Goal: Transaction & Acquisition: Book appointment/travel/reservation

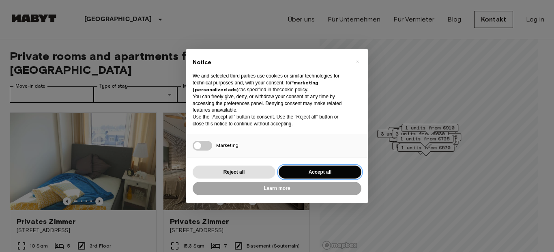
click at [309, 169] on button "Accept all" at bounding box center [320, 171] width 83 height 13
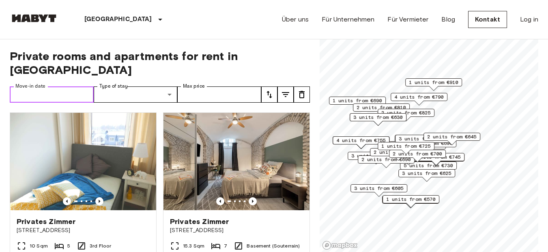
click at [77, 86] on input "Move-in date" at bounding box center [52, 94] width 84 height 16
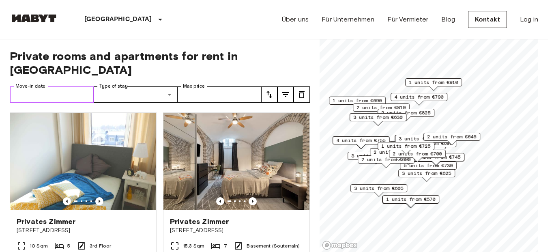
type input "**********"
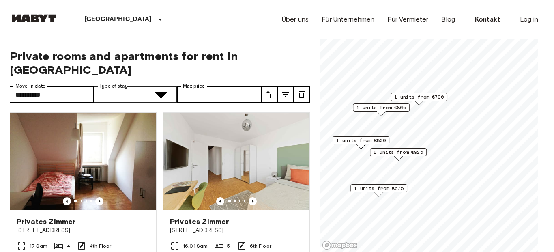
type input "**********"
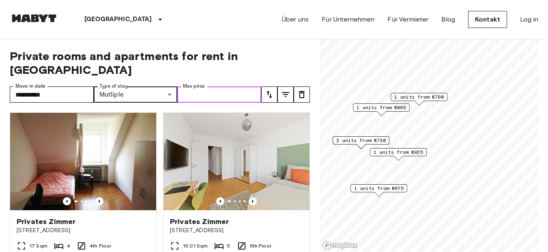
click at [207, 86] on input "Max price" at bounding box center [219, 94] width 84 height 16
type input "***"
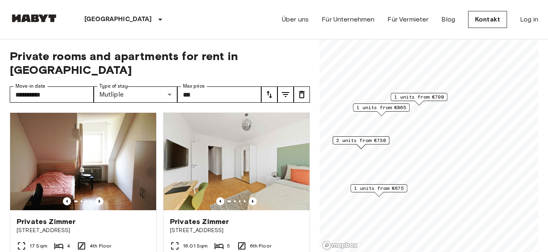
click at [283, 92] on icon "tune" at bounding box center [285, 94] width 7 height 5
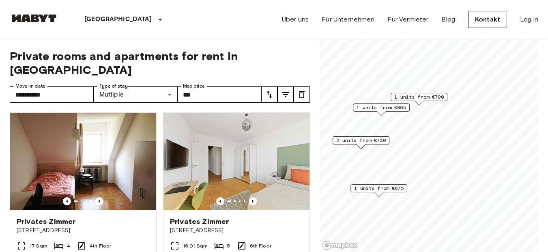
click at [285, 92] on icon "tune" at bounding box center [285, 94] width 7 height 5
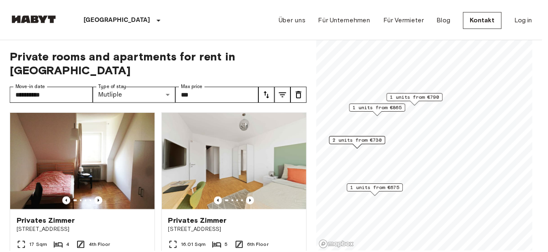
scroll to position [367, 0]
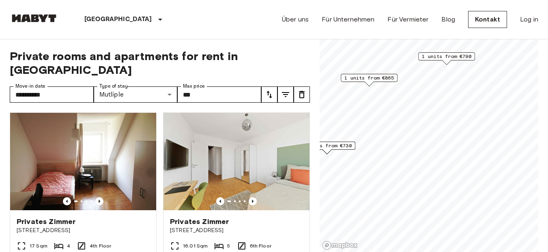
click at [381, 79] on span "1 units from €865" at bounding box center [368, 77] width 49 height 7
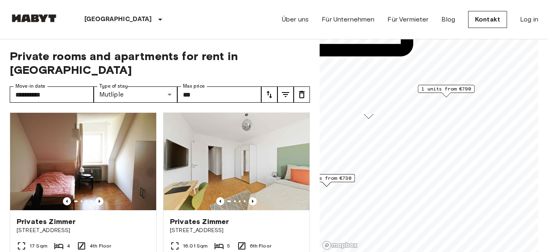
click at [462, 92] on span "1 units from €790" at bounding box center [445, 88] width 49 height 7
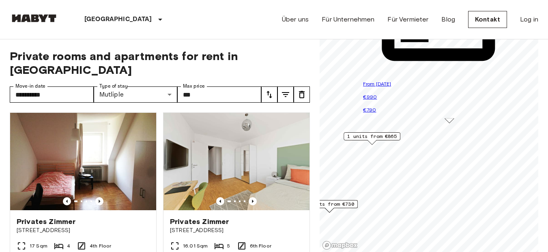
click at [382, 142] on div "1 units from €865" at bounding box center [371, 138] width 57 height 13
click at [384, 133] on span "1 units from €865" at bounding box center [371, 136] width 49 height 7
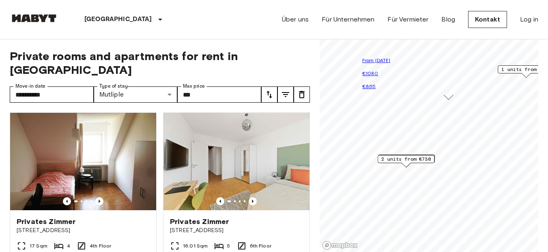
click at [431, 164] on div "2 units from €730" at bounding box center [405, 161] width 57 height 13
click at [425, 156] on span "2 units from €730" at bounding box center [405, 158] width 49 height 7
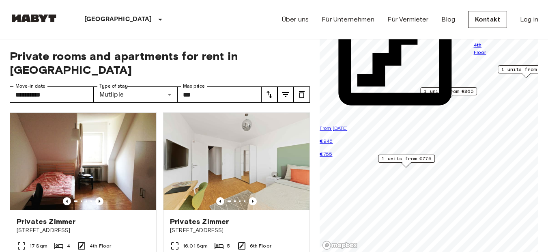
click at [127, 150] on img at bounding box center [83, 161] width 146 height 97
click at [189, 150] on img at bounding box center [236, 161] width 146 height 97
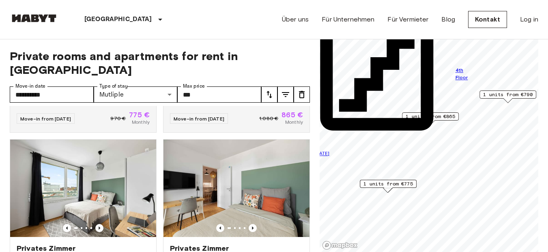
scroll to position [331, 0]
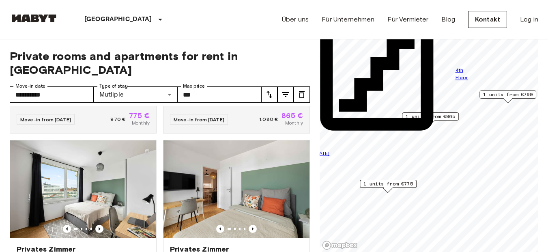
click at [250, 225] on icon "Previous image" at bounding box center [253, 229] width 8 height 8
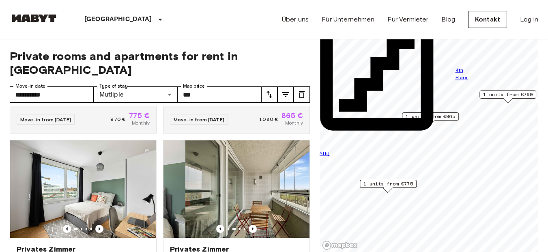
click at [250, 215] on img at bounding box center [258, 188] width 146 height 97
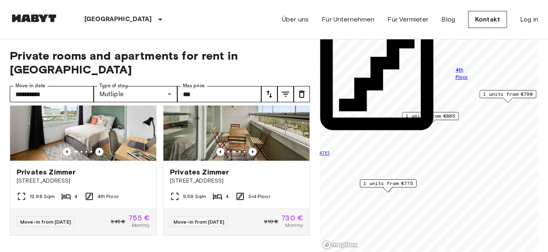
scroll to position [0, 0]
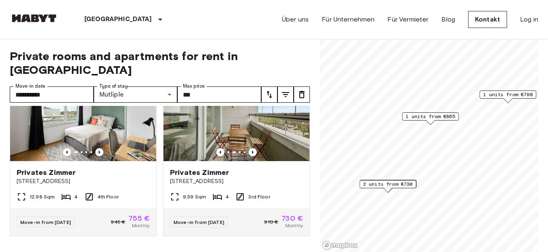
click at [445, 117] on span "1 units from €865" at bounding box center [429, 116] width 49 height 7
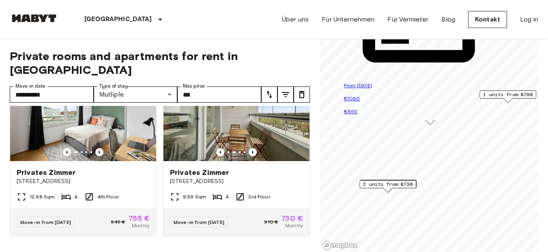
click at [516, 97] on span "1 units from €790" at bounding box center [507, 94] width 49 height 7
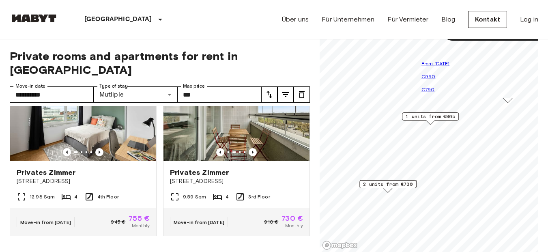
click at [426, 120] on div "Map marker" at bounding box center [430, 122] width 9 height 4
click at [425, 116] on span "1 units from €865" at bounding box center [429, 116] width 49 height 7
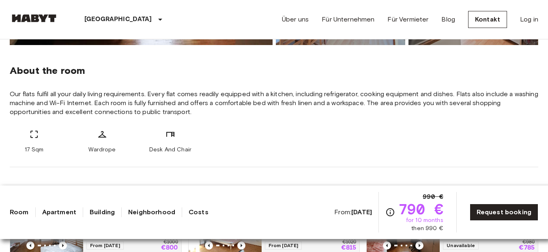
scroll to position [162, 0]
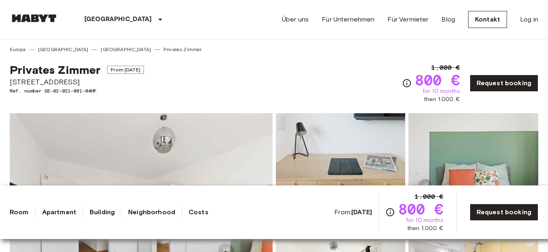
click at [236, 67] on div "Privates [PERSON_NAME] From [DATE] [STREET_ADDRESS] Ref. number DE-02-021-001-0…" at bounding box center [274, 78] width 528 height 50
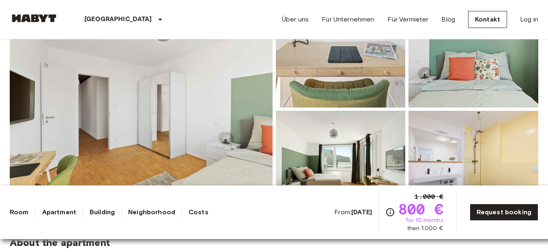
scroll to position [122, 0]
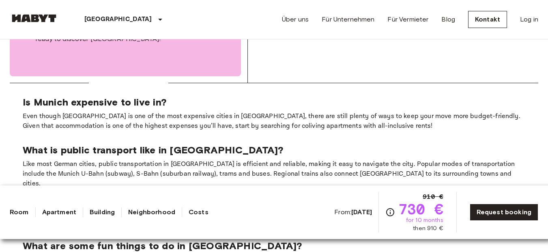
scroll to position [1014, 0]
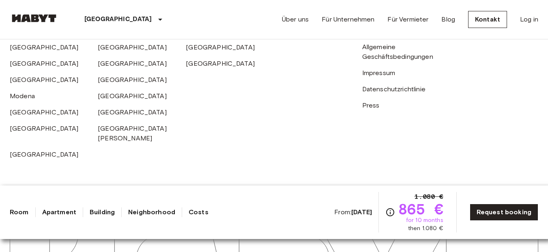
scroll to position [1378, 0]
